Goal: Task Accomplishment & Management: Manage account settings

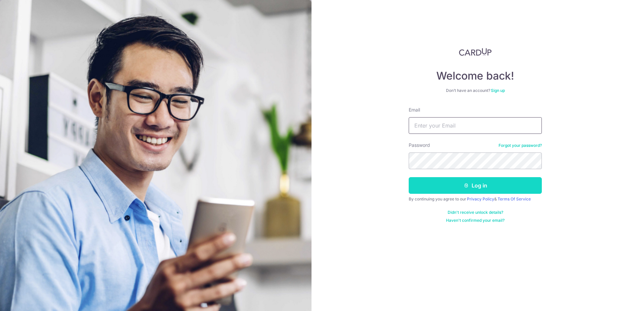
type input "[EMAIL_ADDRESS][DOMAIN_NAME]"
click at [471, 186] on button "Log in" at bounding box center [475, 185] width 133 height 17
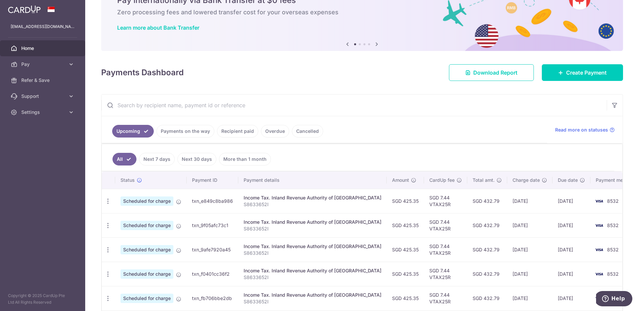
scroll to position [63, 0]
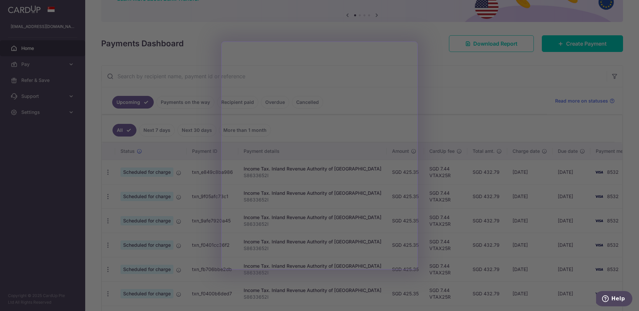
click at [282, 283] on div at bounding box center [322, 157] width 645 height 314
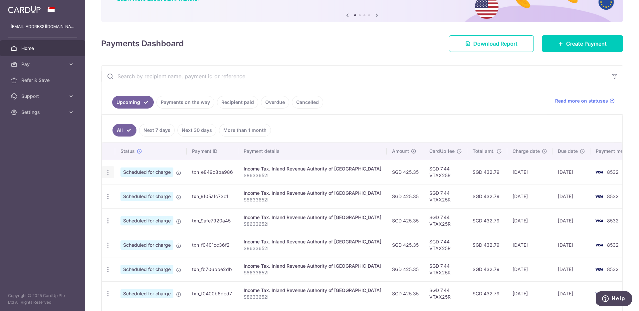
click at [110, 173] on icon "button" at bounding box center [108, 172] width 7 height 7
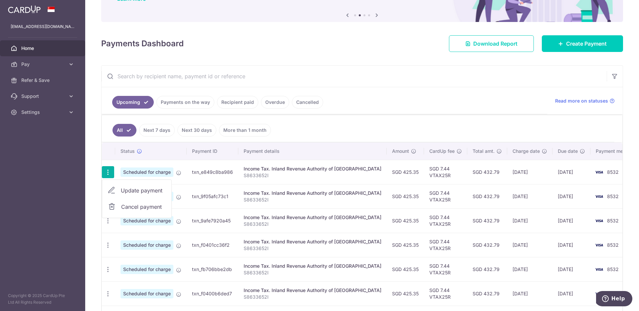
click at [335, 124] on ul "All Next 7 days Next 30 days More than 1 month" at bounding box center [358, 128] width 513 height 27
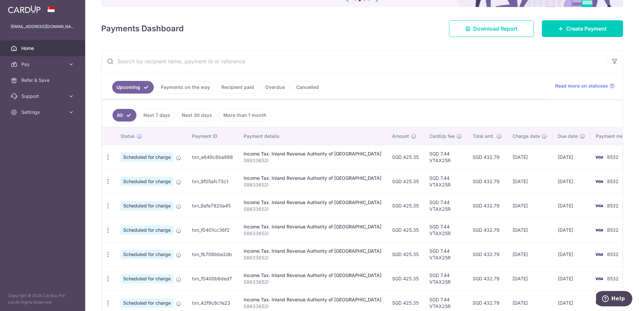
scroll to position [79, 0]
click at [110, 157] on icon "button" at bounding box center [108, 156] width 7 height 7
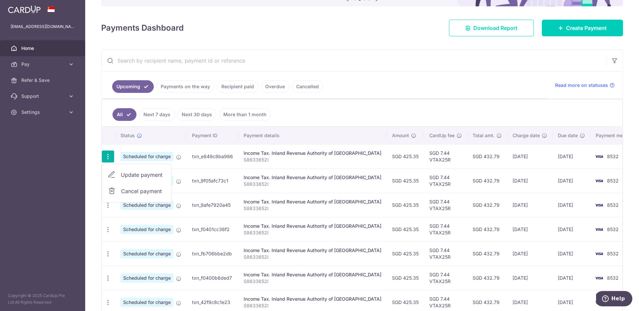
click at [144, 191] on span "Cancel payment" at bounding box center [143, 191] width 45 height 8
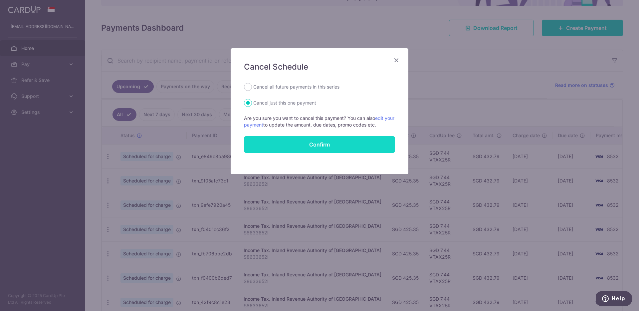
click at [326, 144] on button "Confirm" at bounding box center [319, 144] width 151 height 17
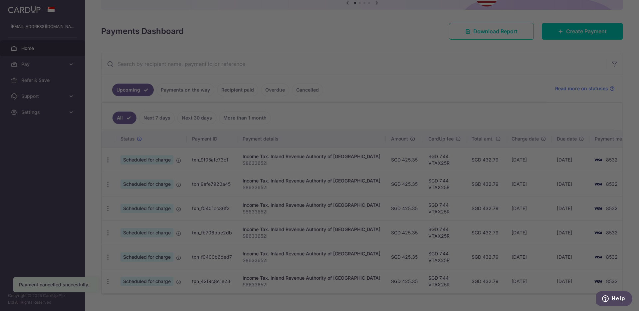
scroll to position [91, 0]
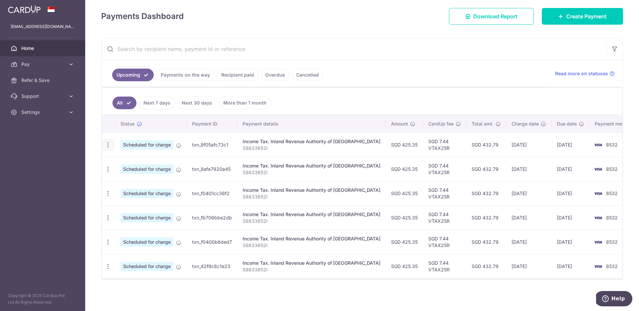
click at [107, 142] on icon "button" at bounding box center [108, 144] width 7 height 7
click at [132, 181] on span "Cancel payment" at bounding box center [143, 179] width 45 height 8
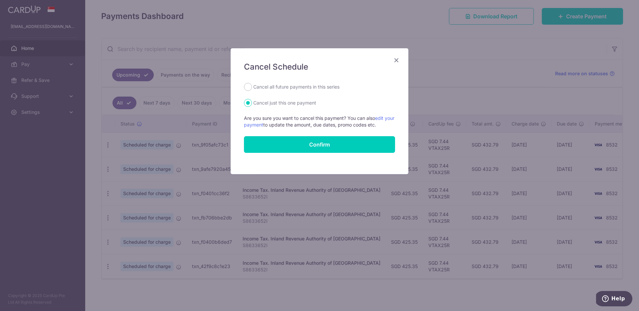
click at [282, 88] on label "Cancel all future payments in this series" at bounding box center [296, 87] width 86 height 8
click at [252, 88] on input "Cancel all future payments in this series" at bounding box center [248, 87] width 8 height 8
radio input "true"
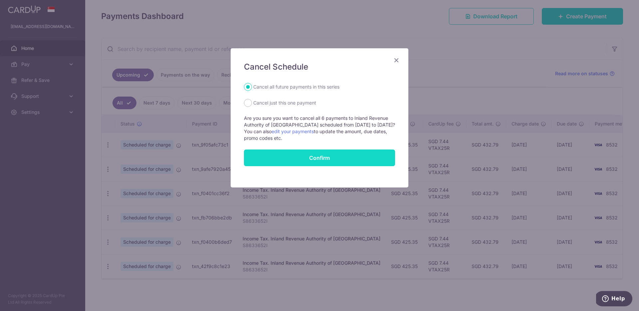
click at [311, 159] on button "Confirm" at bounding box center [319, 157] width 151 height 17
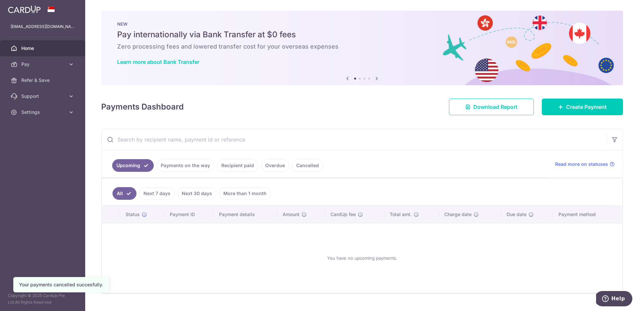
click at [228, 142] on input "text" at bounding box center [354, 139] width 505 height 21
